Goal: Information Seeking & Learning: Understand process/instructions

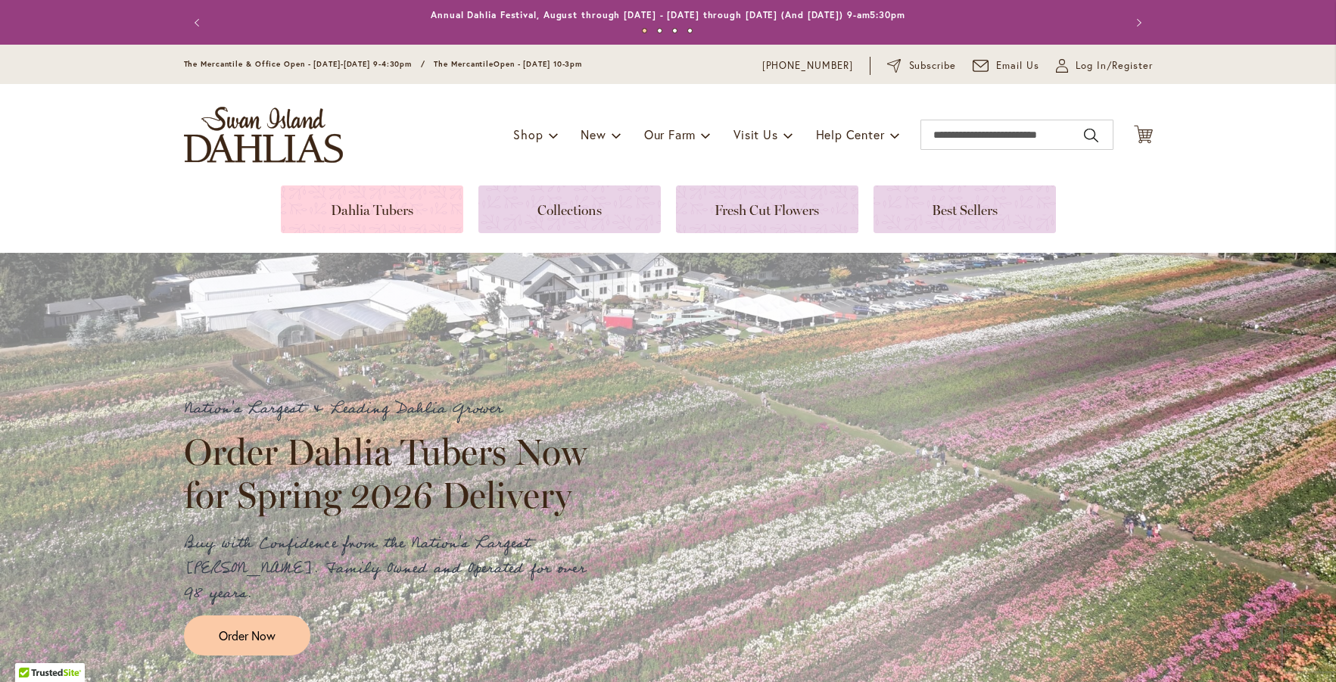
click at [395, 213] on link at bounding box center [372, 209] width 182 height 48
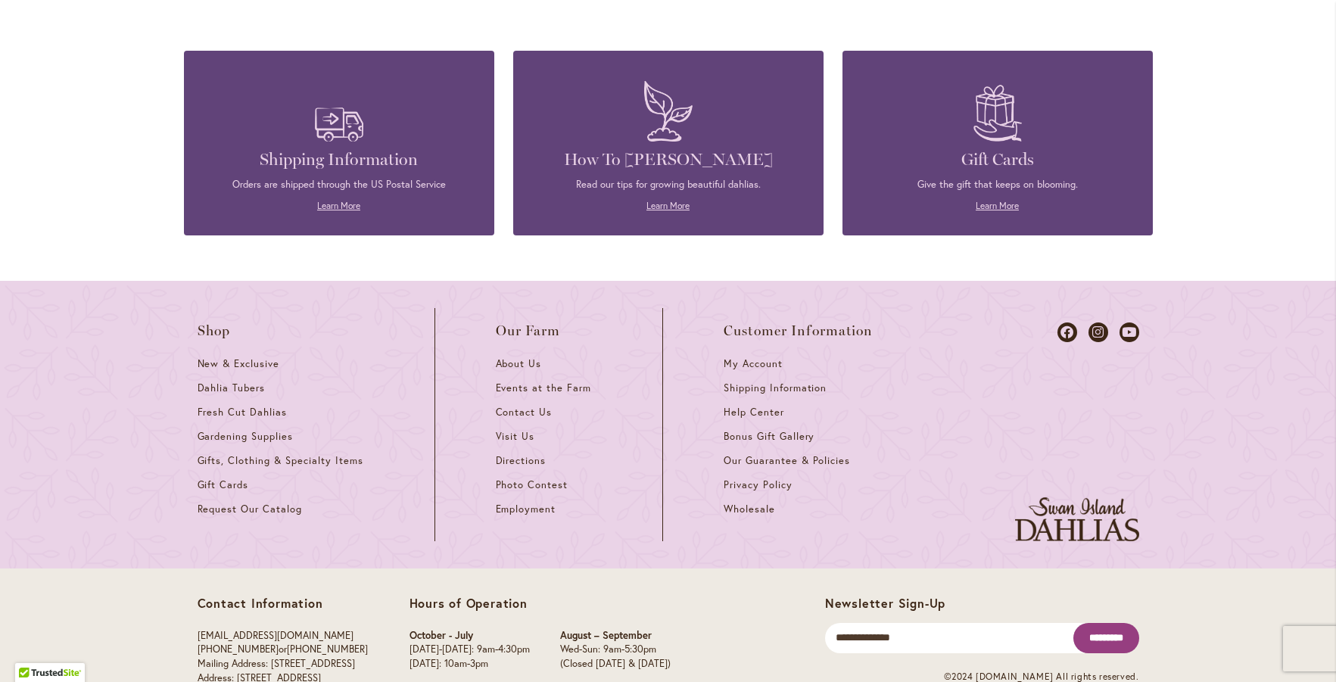
scroll to position [1740, 0]
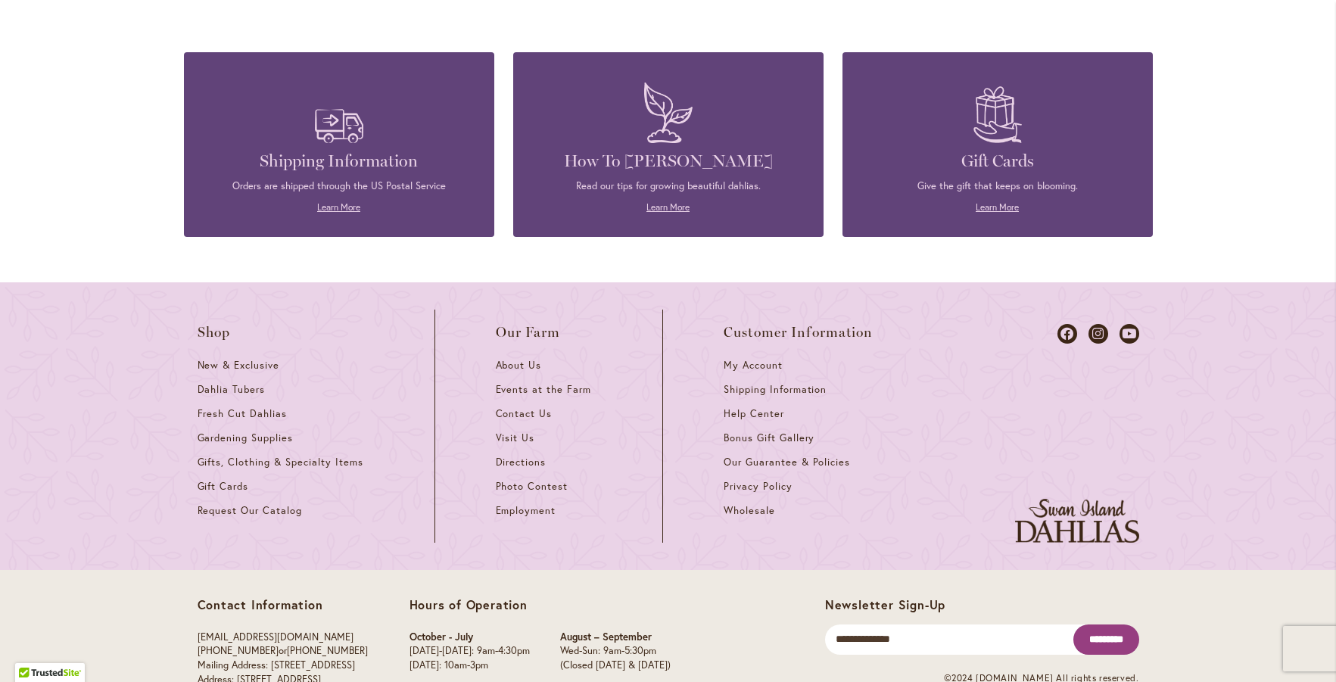
click at [288, 151] on h4 "Shipping Information" at bounding box center [339, 161] width 265 height 21
click at [328, 201] on link "Learn More" at bounding box center [338, 206] width 43 height 11
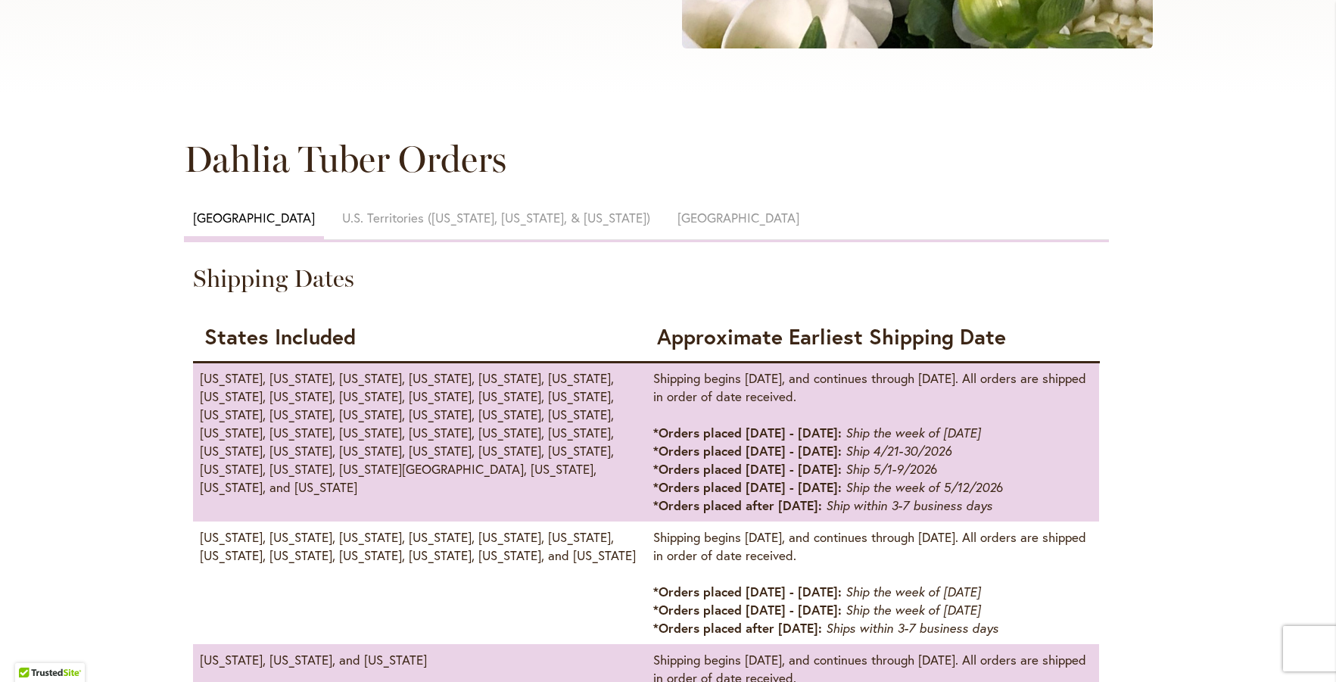
scroll to position [637, 0]
